Goal: Task Accomplishment & Management: Use online tool/utility

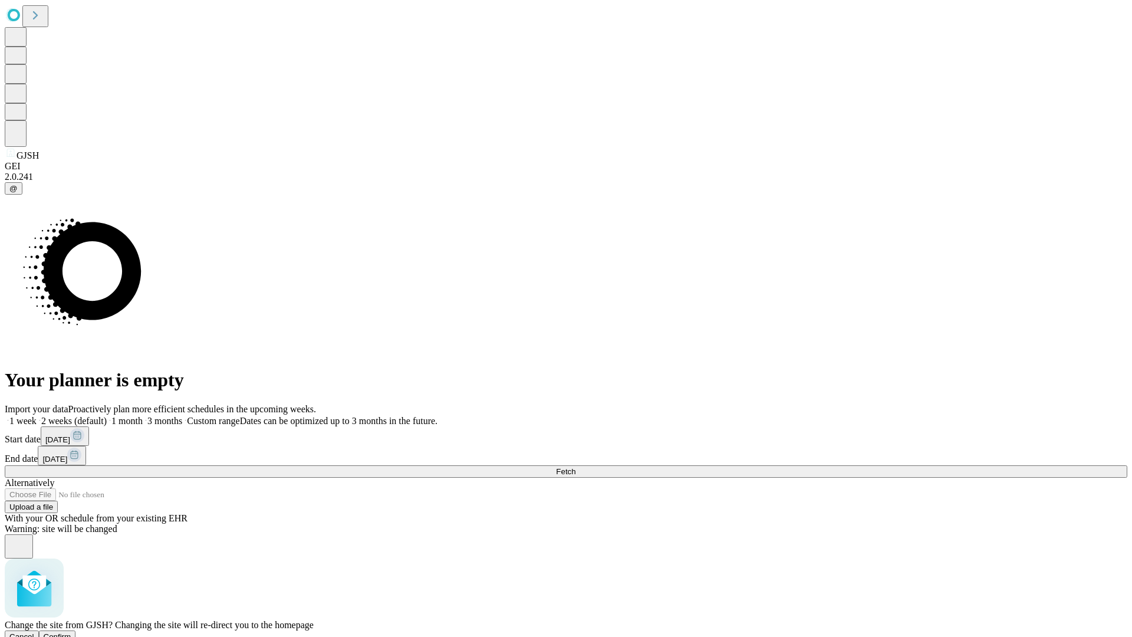
click at [71, 632] on span "Confirm" at bounding box center [58, 636] width 28 height 9
click at [107, 416] on label "2 weeks (default)" at bounding box center [72, 421] width 70 height 10
click at [575, 467] on span "Fetch" at bounding box center [565, 471] width 19 height 9
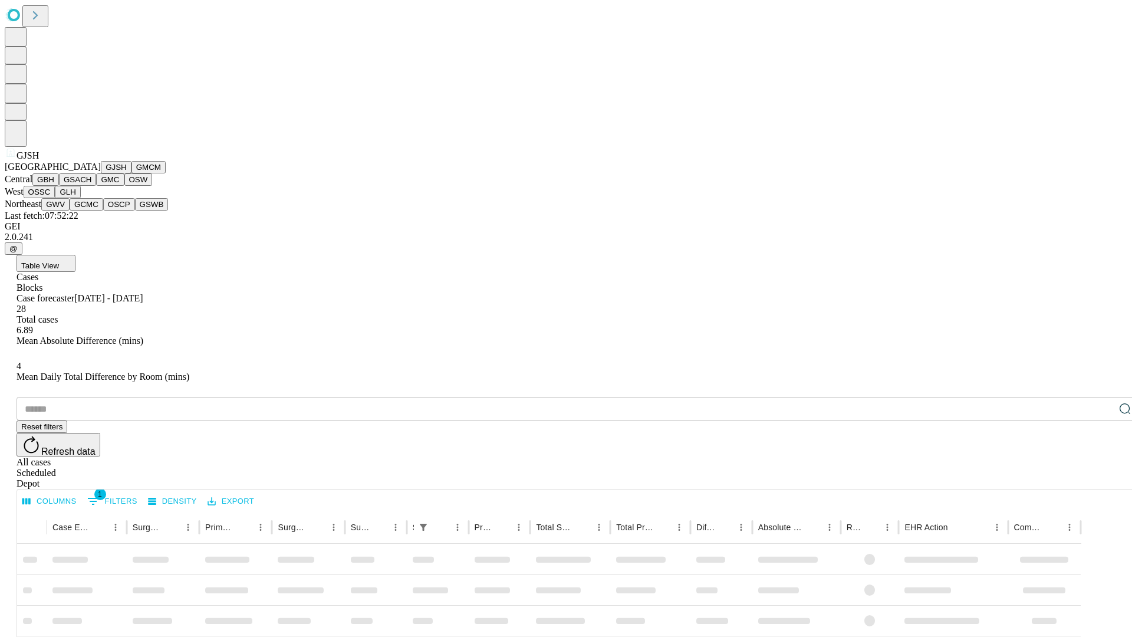
click at [131, 173] on button "GMCM" at bounding box center [148, 167] width 34 height 12
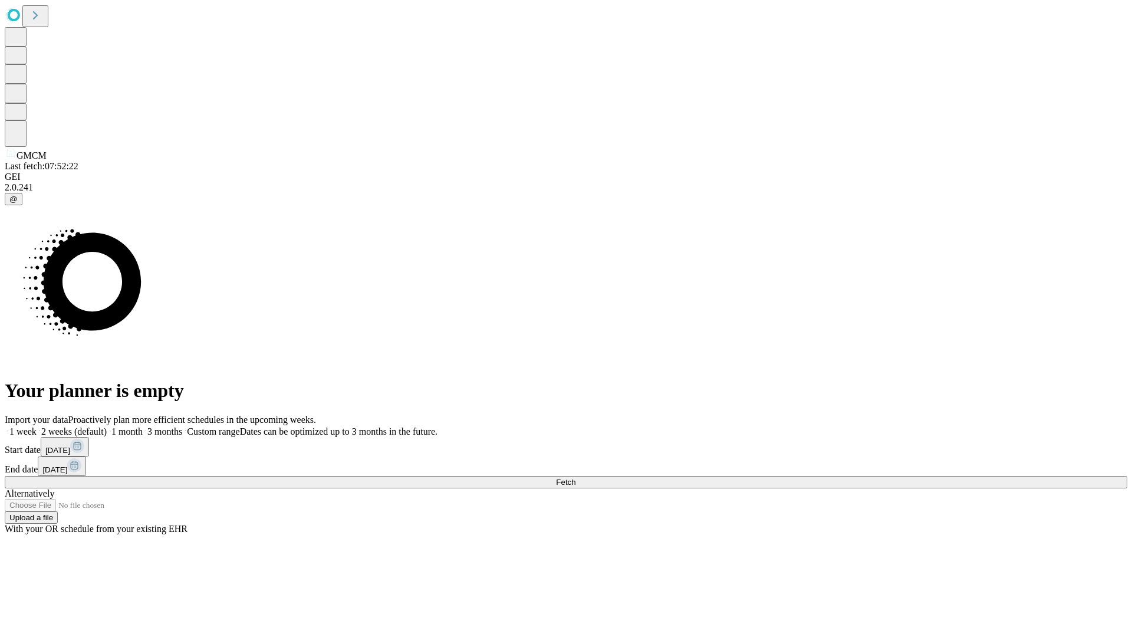
click at [107, 426] on label "2 weeks (default)" at bounding box center [72, 431] width 70 height 10
click at [575, 477] on span "Fetch" at bounding box center [565, 481] width 19 height 9
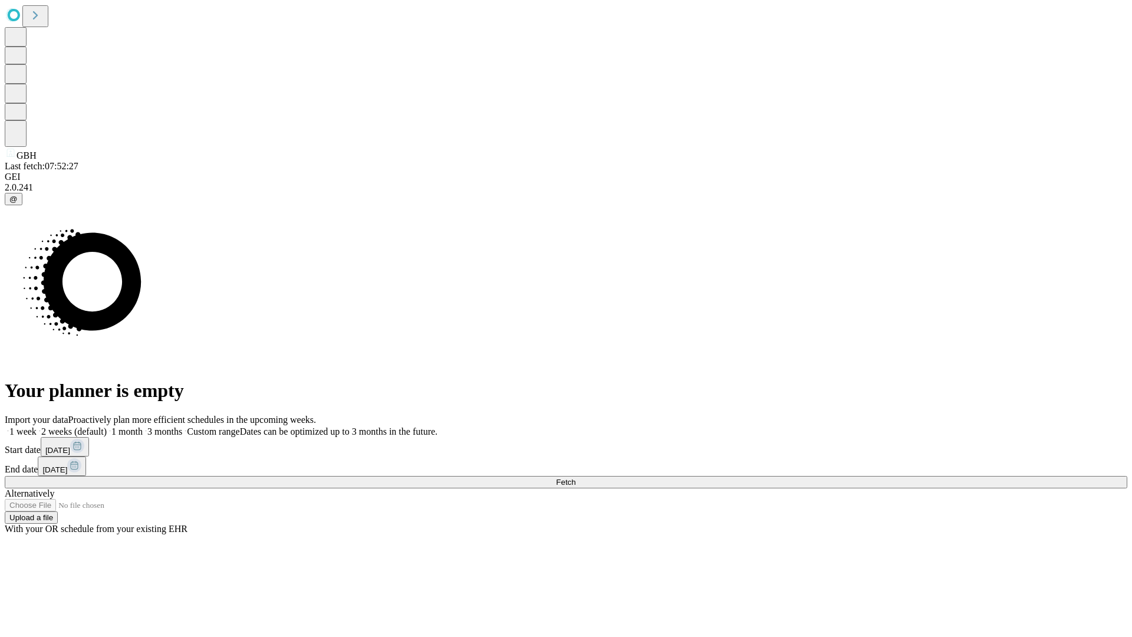
click at [107, 426] on label "2 weeks (default)" at bounding box center [72, 431] width 70 height 10
click at [575, 477] on span "Fetch" at bounding box center [565, 481] width 19 height 9
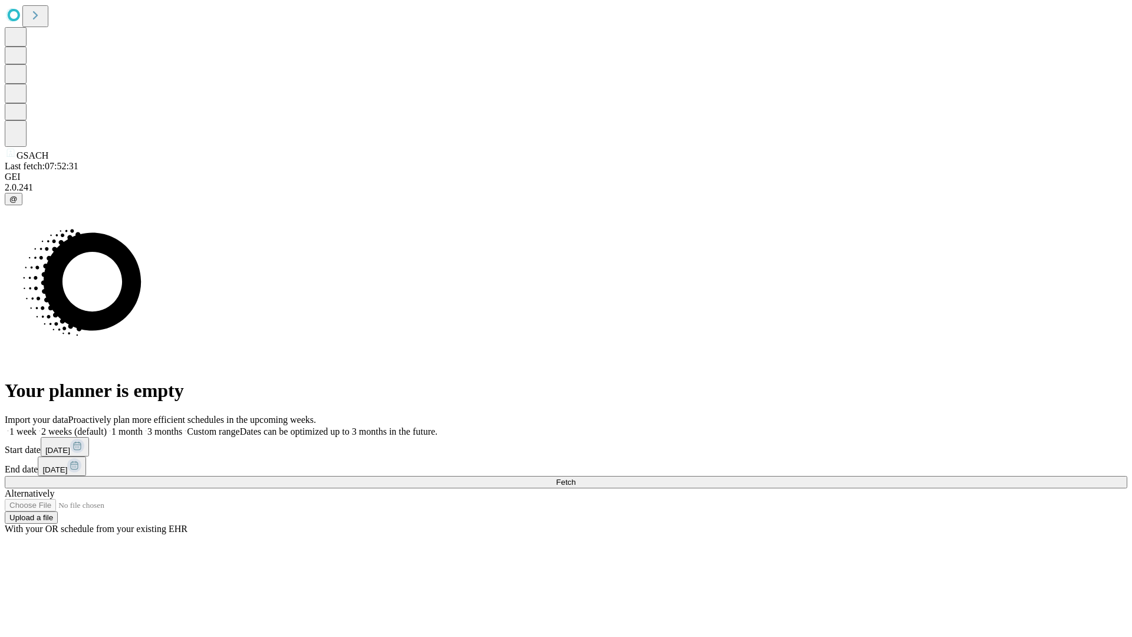
click at [107, 426] on label "2 weeks (default)" at bounding box center [72, 431] width 70 height 10
click at [575, 477] on span "Fetch" at bounding box center [565, 481] width 19 height 9
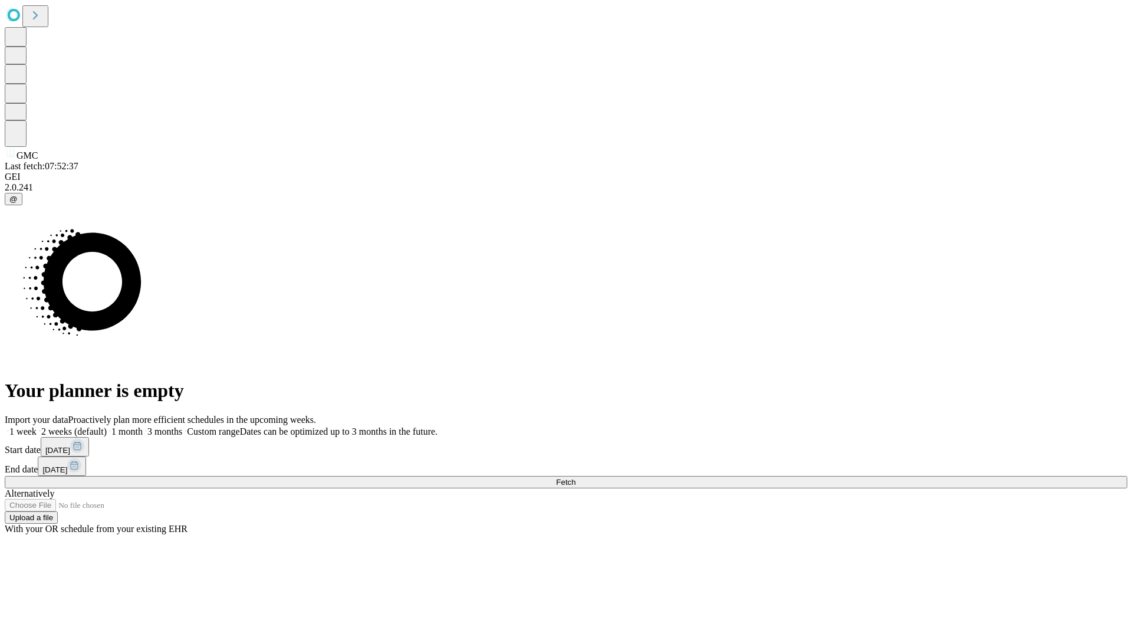
click at [107, 426] on label "2 weeks (default)" at bounding box center [72, 431] width 70 height 10
click at [575, 477] on span "Fetch" at bounding box center [565, 481] width 19 height 9
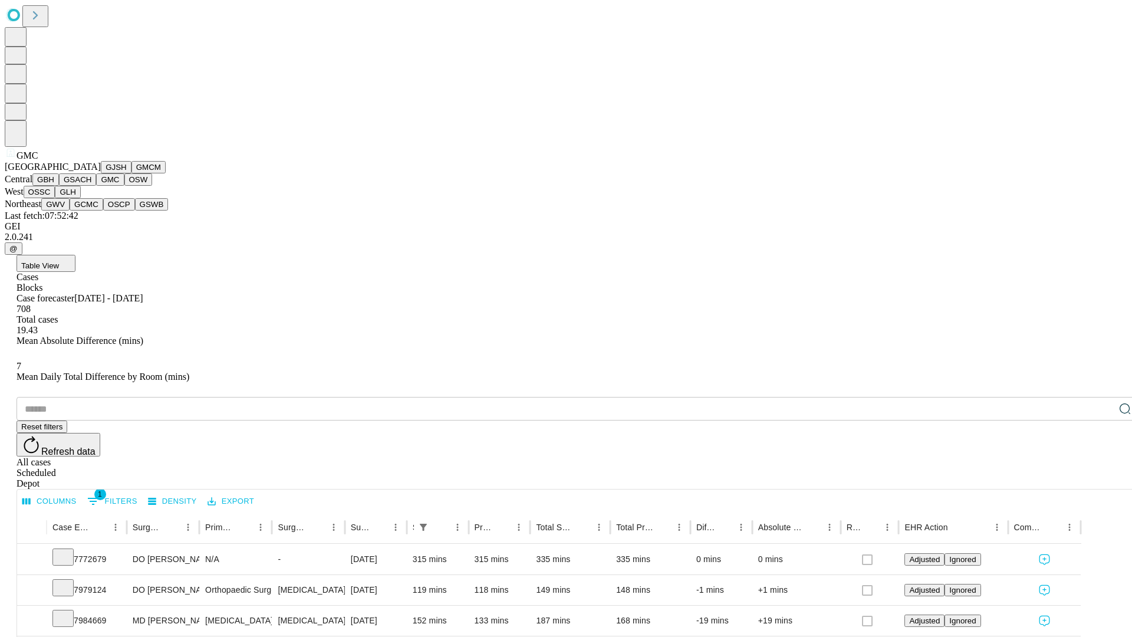
click at [124, 186] on button "OSW" at bounding box center [138, 179] width 28 height 12
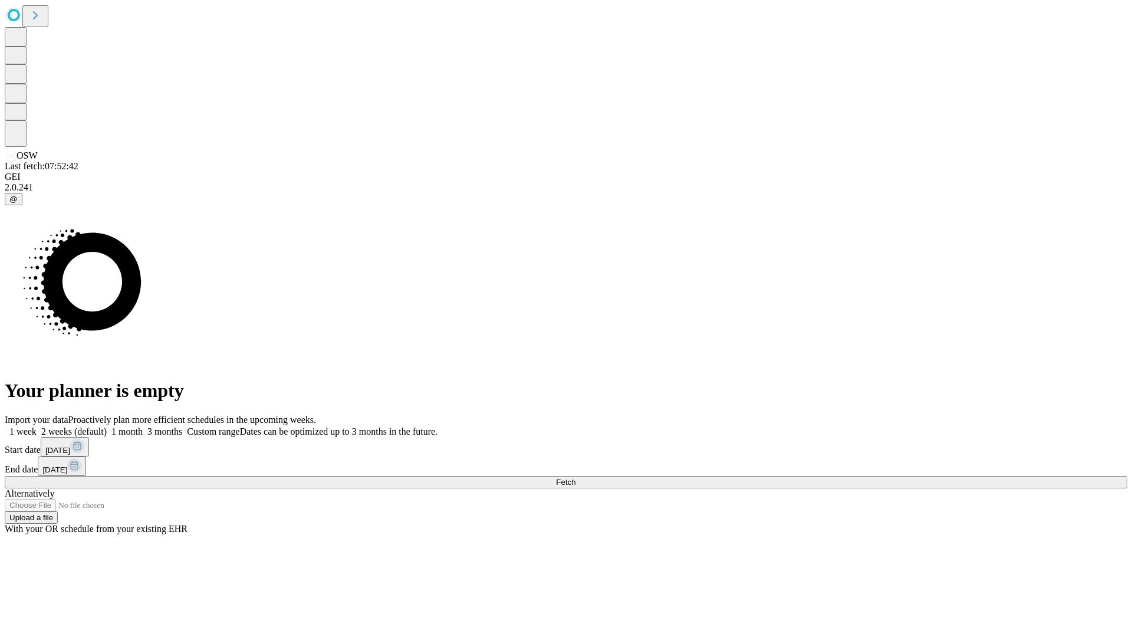
click at [107, 426] on label "2 weeks (default)" at bounding box center [72, 431] width 70 height 10
click at [575, 477] on span "Fetch" at bounding box center [565, 481] width 19 height 9
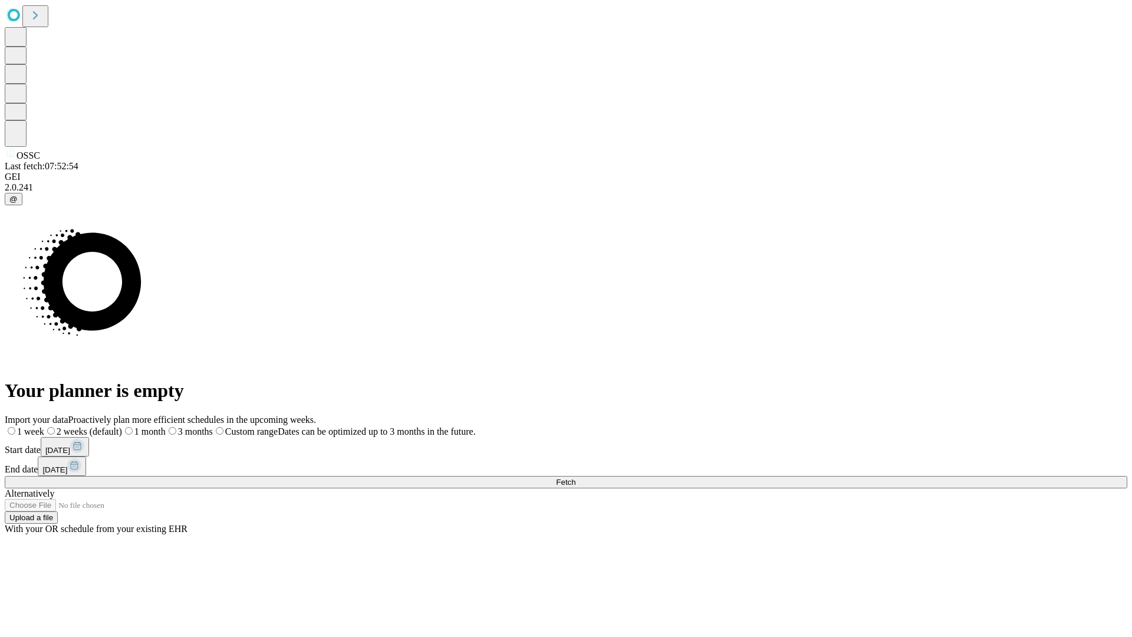
click at [122, 426] on label "2 weeks (default)" at bounding box center [83, 431] width 78 height 10
click at [575, 477] on span "Fetch" at bounding box center [565, 481] width 19 height 9
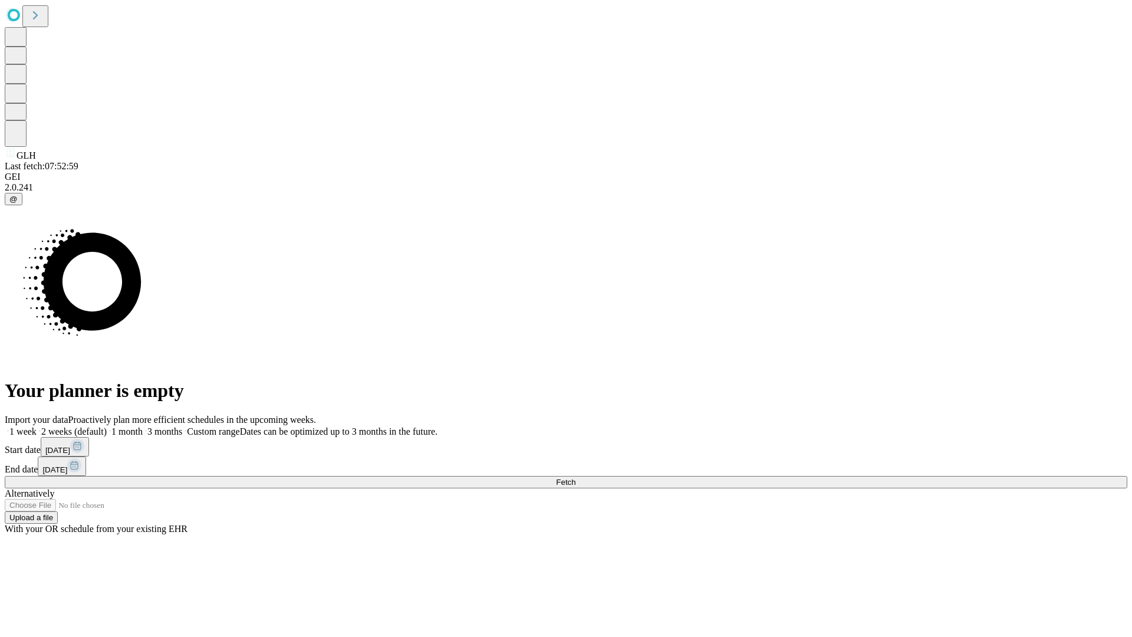
click at [107, 426] on label "2 weeks (default)" at bounding box center [72, 431] width 70 height 10
click at [575, 477] on span "Fetch" at bounding box center [565, 481] width 19 height 9
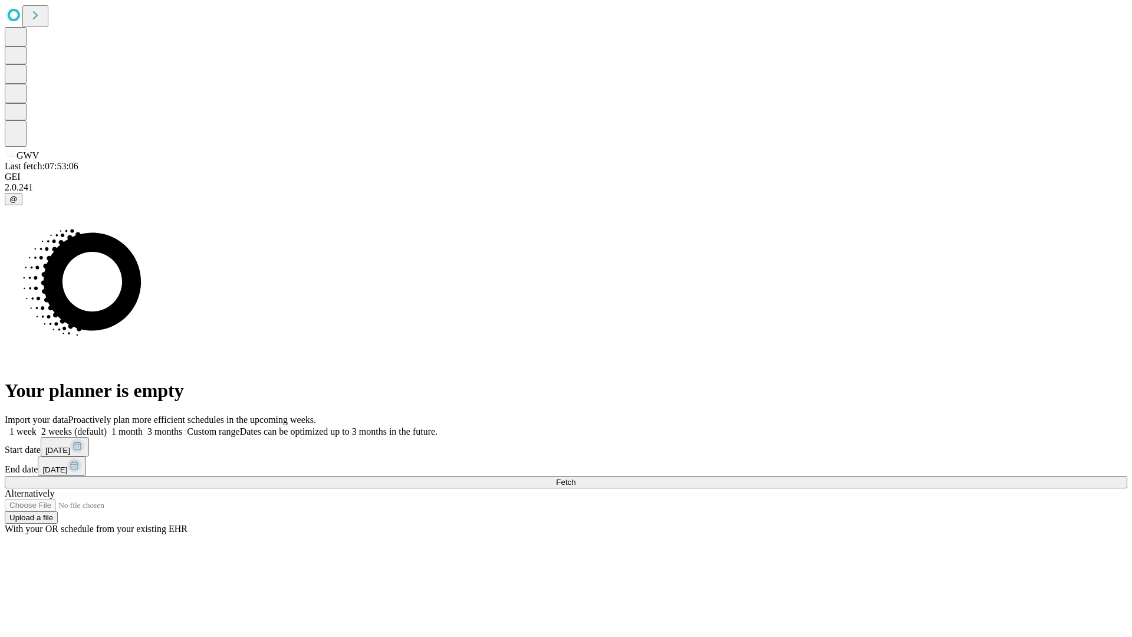
click at [575, 477] on span "Fetch" at bounding box center [565, 481] width 19 height 9
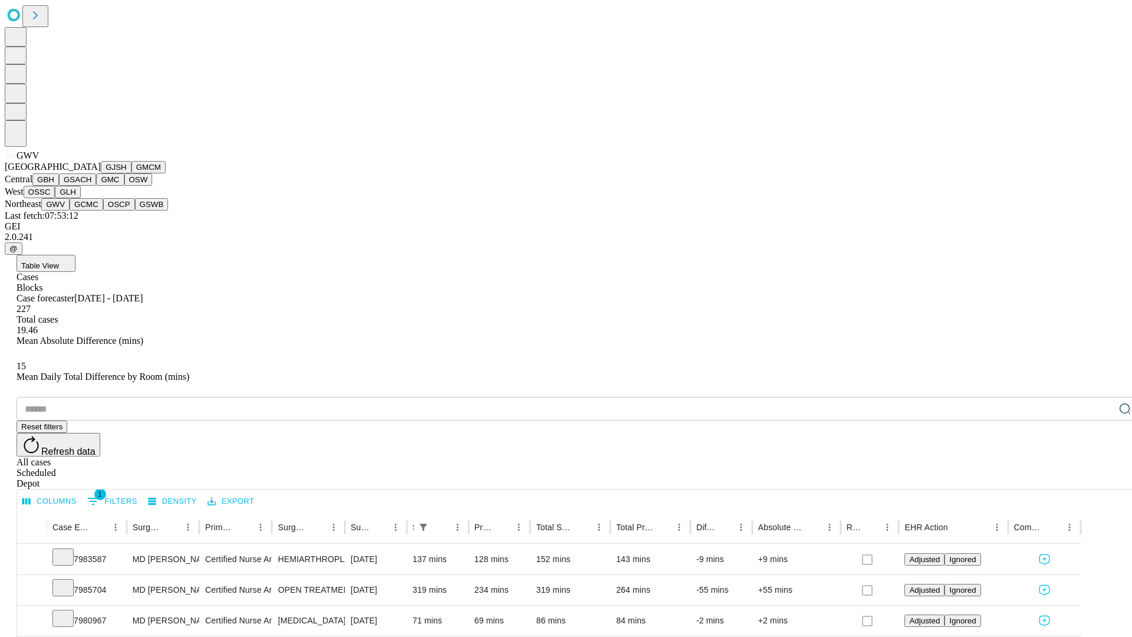
click at [91, 210] on button "GCMC" at bounding box center [87, 204] width 34 height 12
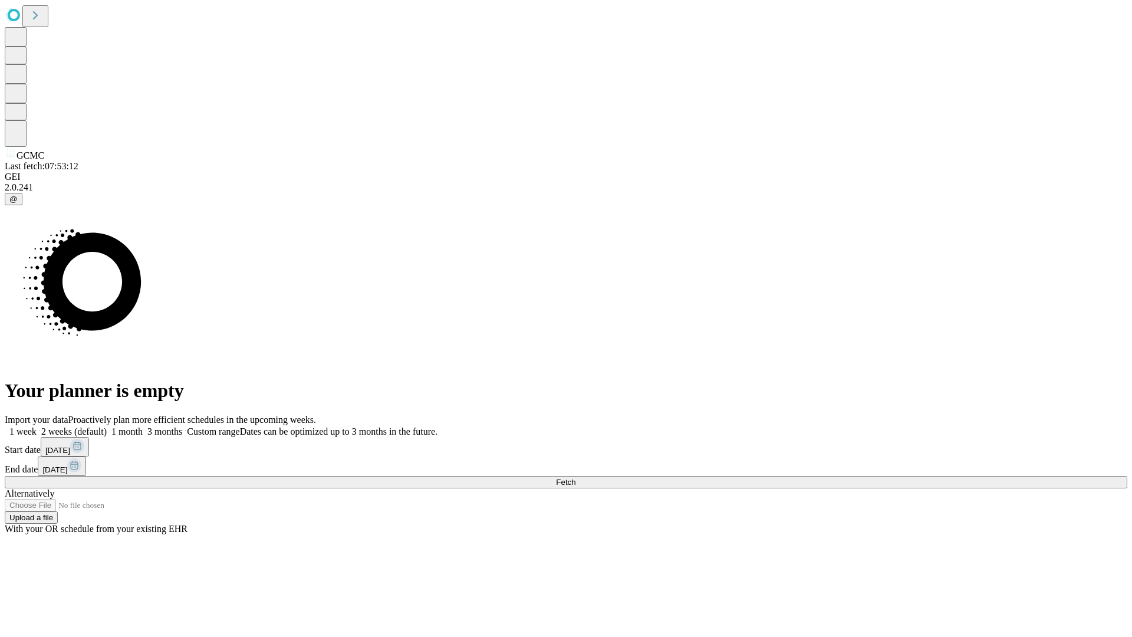
click at [107, 426] on label "2 weeks (default)" at bounding box center [72, 431] width 70 height 10
click at [575, 477] on span "Fetch" at bounding box center [565, 481] width 19 height 9
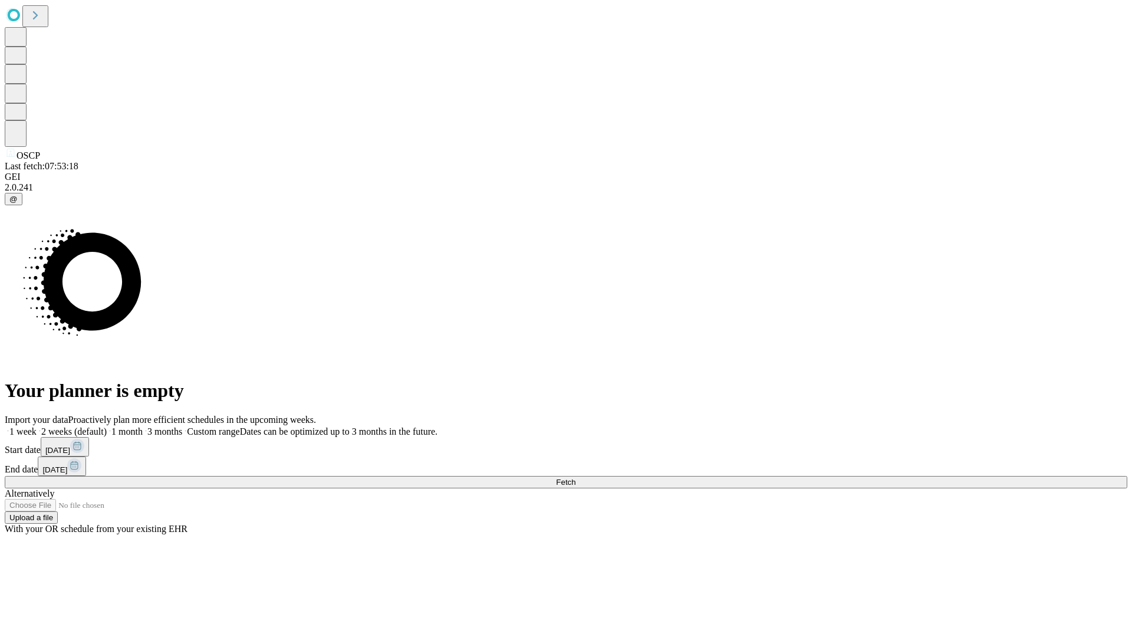
click at [107, 426] on label "2 weeks (default)" at bounding box center [72, 431] width 70 height 10
click at [575, 477] on span "Fetch" at bounding box center [565, 481] width 19 height 9
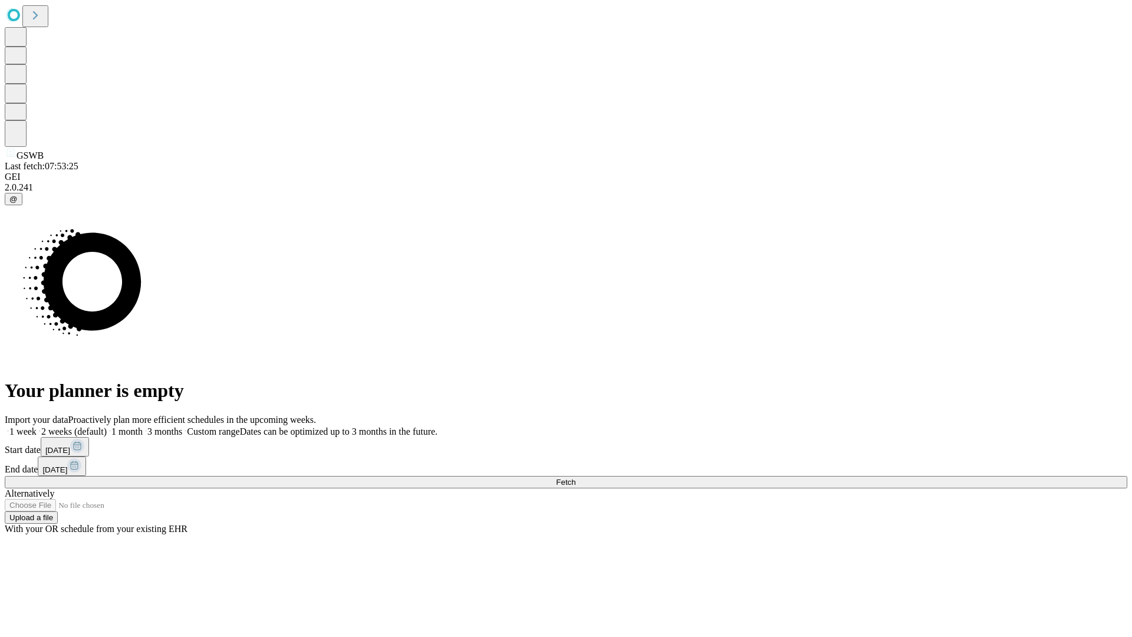
click at [107, 426] on label "2 weeks (default)" at bounding box center [72, 431] width 70 height 10
click at [575, 477] on span "Fetch" at bounding box center [565, 481] width 19 height 9
